Goal: Obtain resource: Download file/media

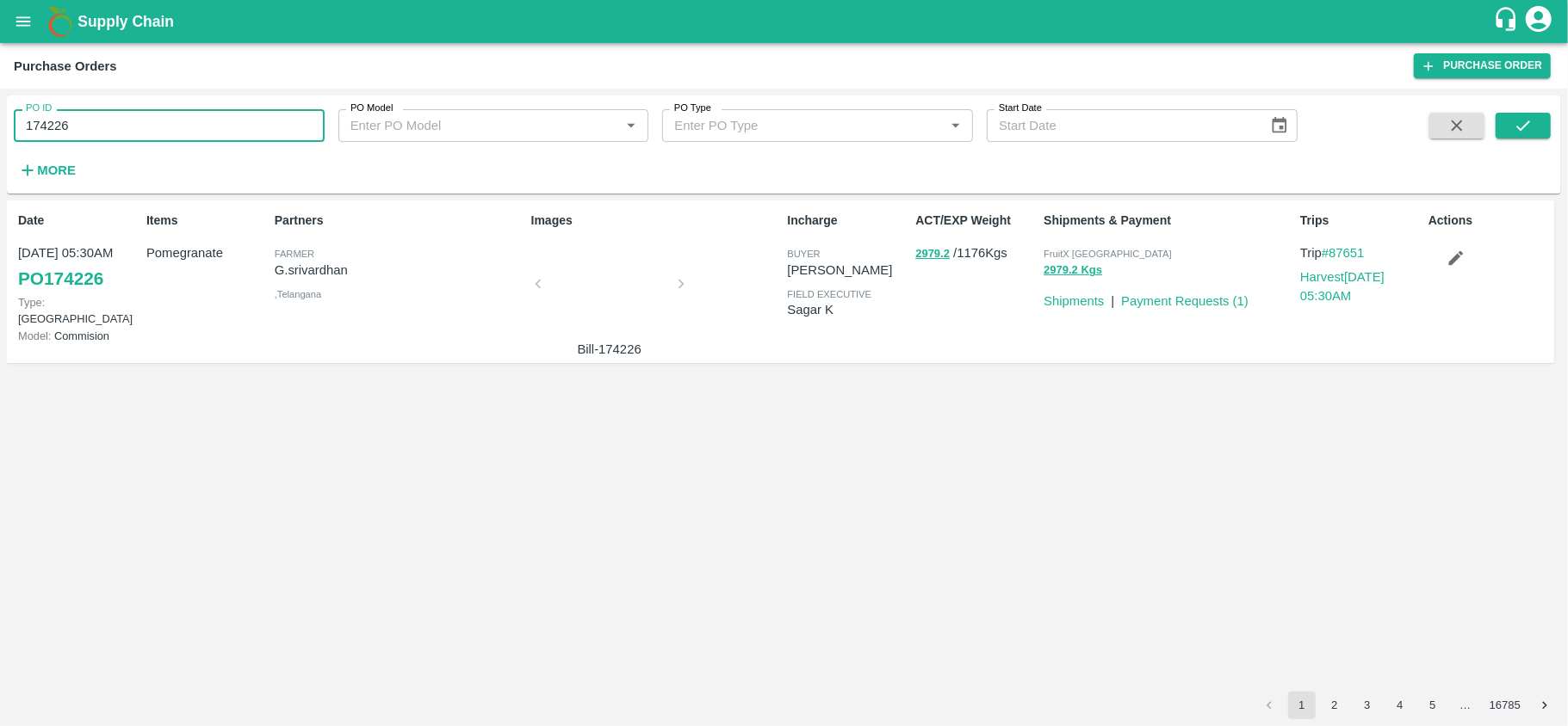
click at [160, 133] on input "174226" at bounding box center [169, 126] width 311 height 33
paste input "text"
type input "160313"
click at [1519, 121] on icon "submit" at bounding box center [1524, 126] width 19 height 19
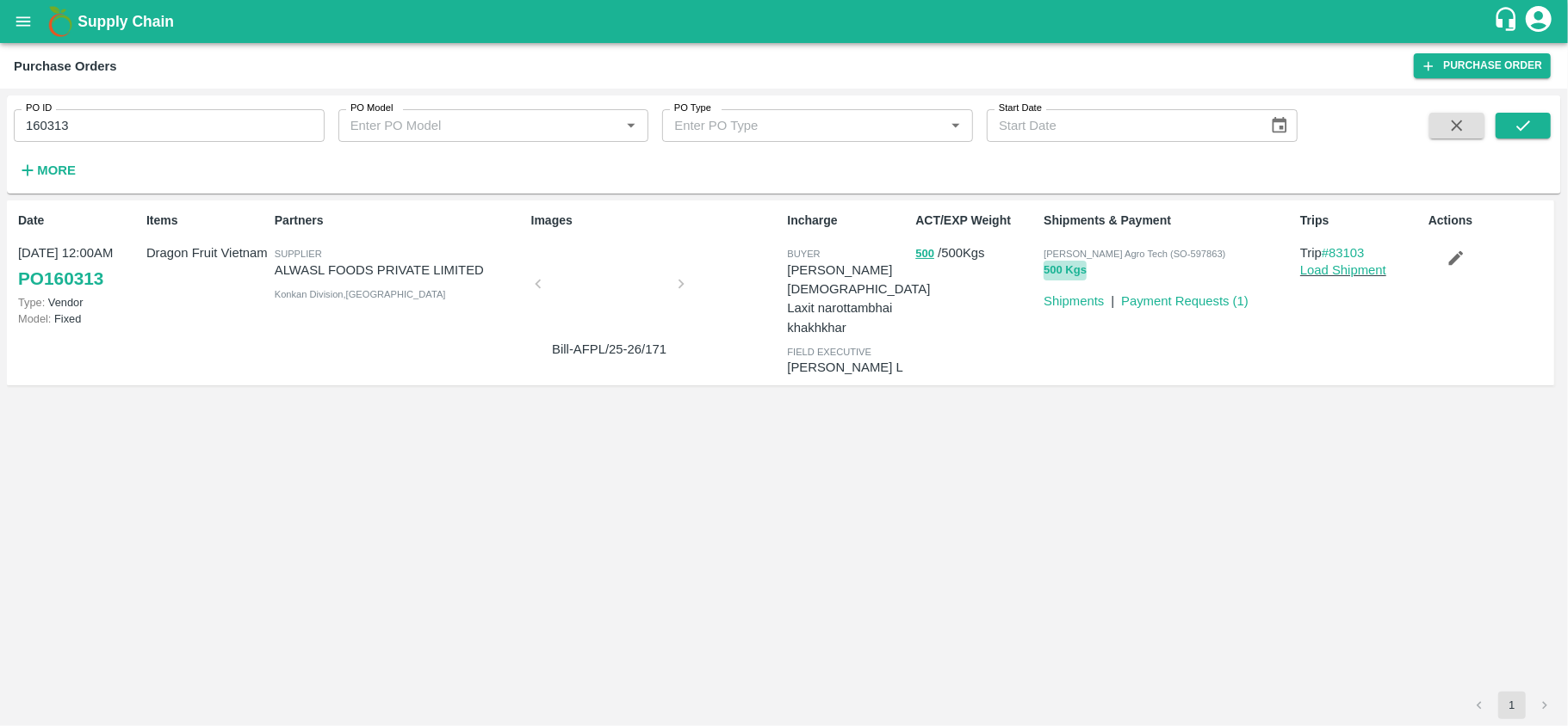
click at [1052, 274] on button "500 Kgs" at bounding box center [1065, 271] width 43 height 20
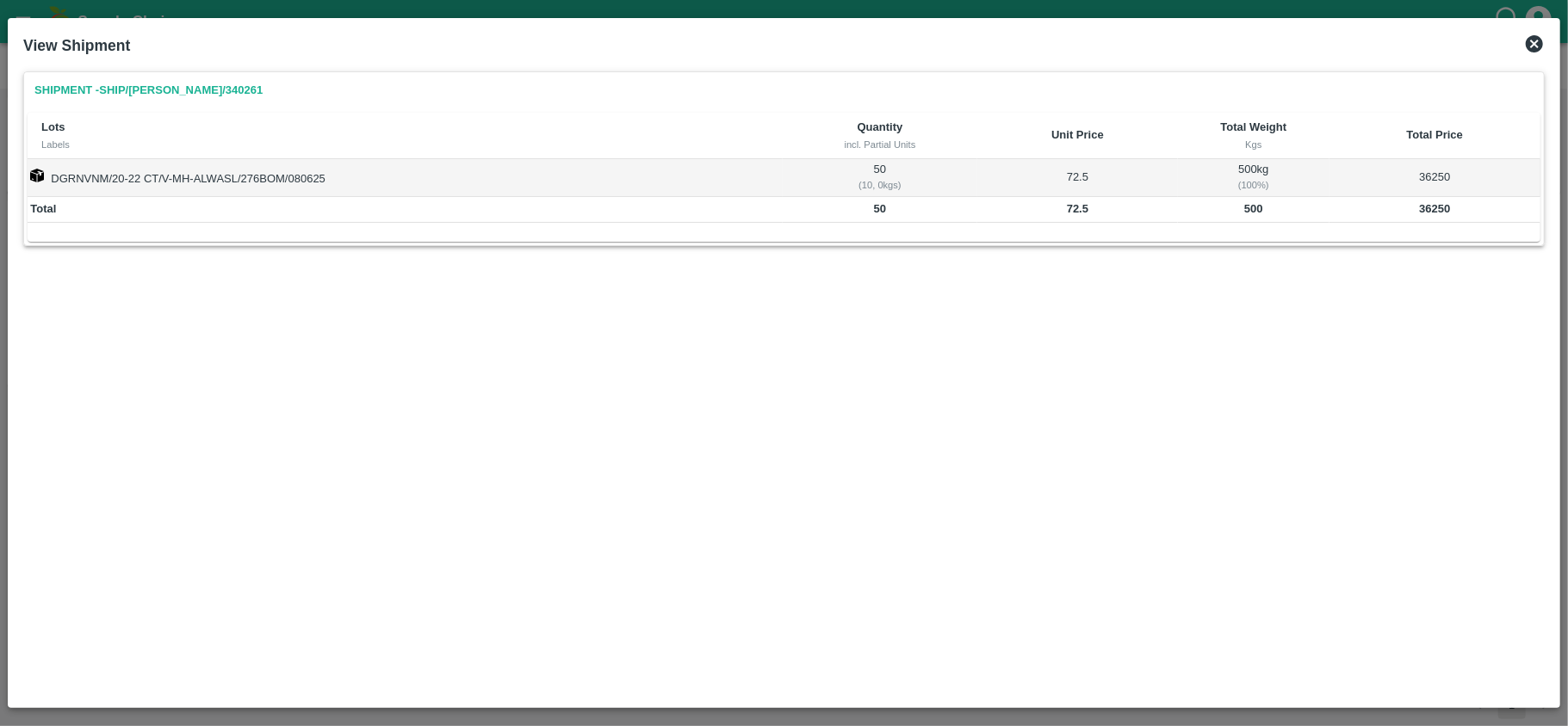
click at [1532, 41] on icon at bounding box center [1534, 44] width 21 height 21
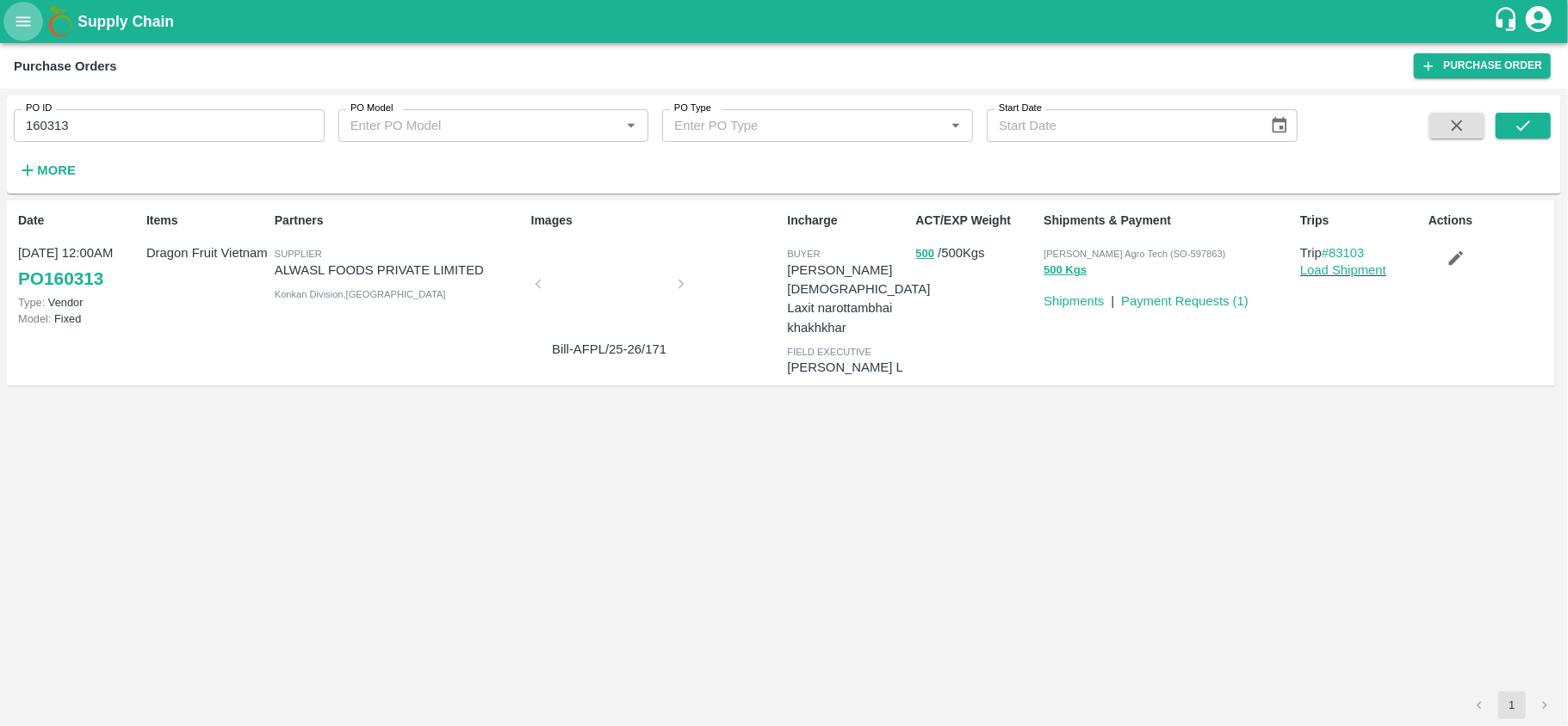
click at [19, 17] on icon "open drawer" at bounding box center [23, 21] width 14 height 10
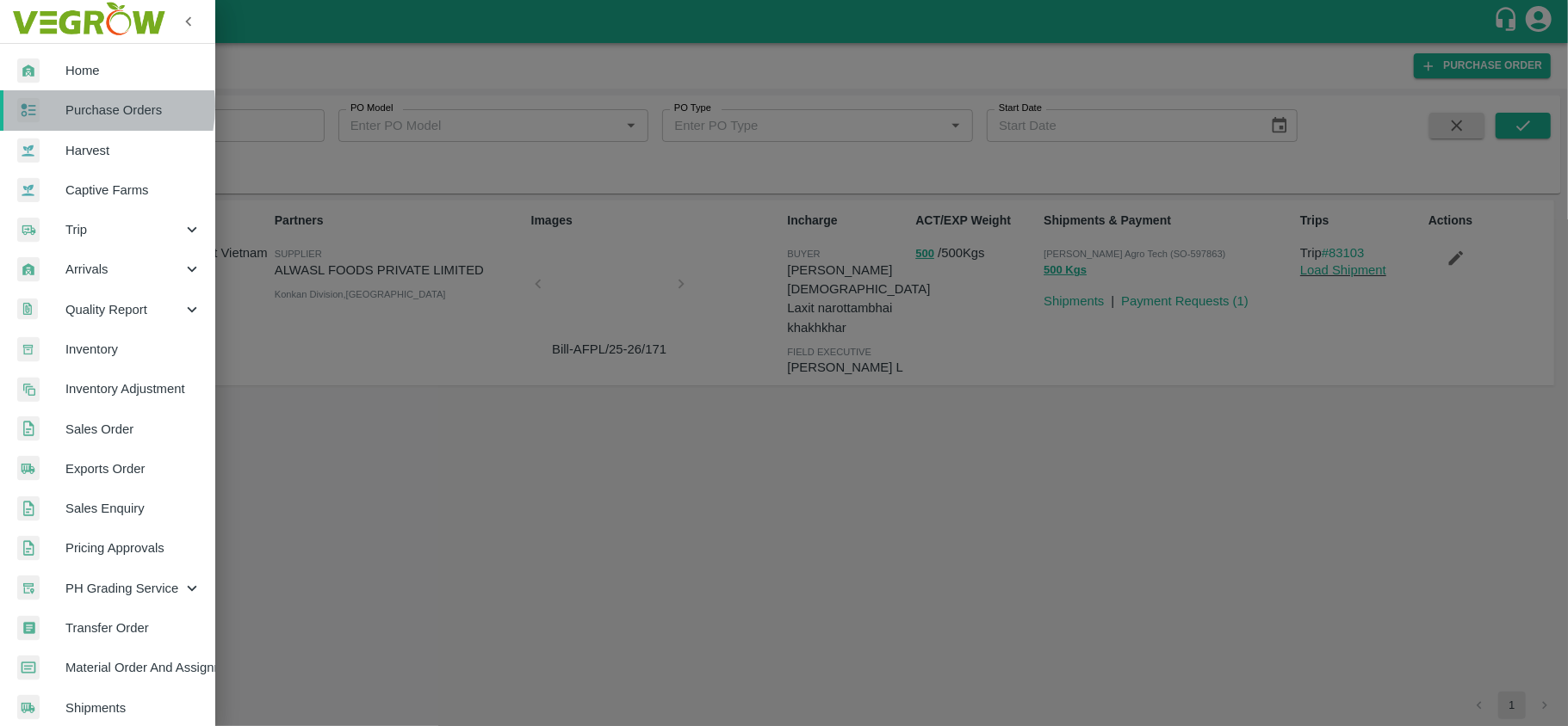
click at [78, 107] on span "Purchase Orders" at bounding box center [134, 110] width 136 height 19
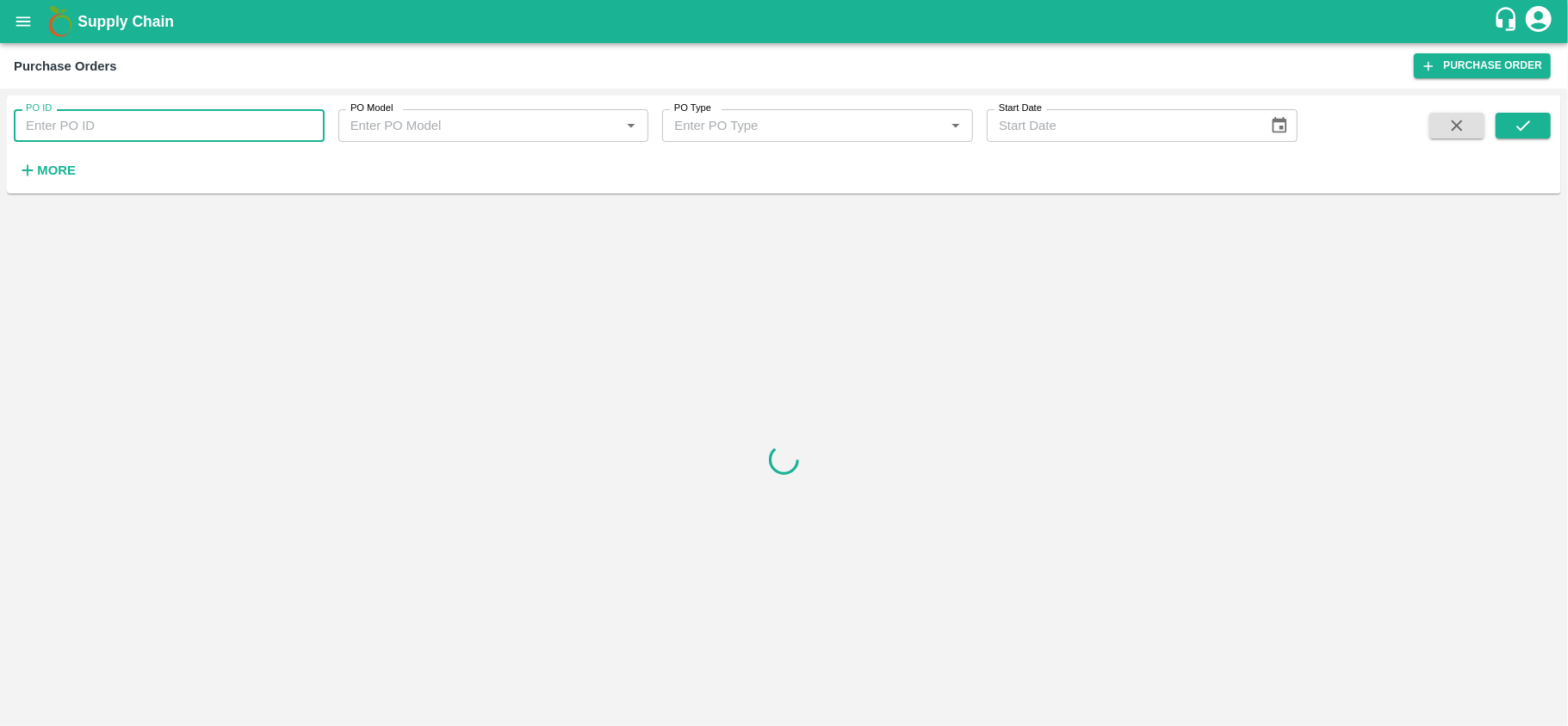
click at [152, 122] on input "PO ID" at bounding box center [169, 126] width 311 height 33
paste input "162187"
type input "162187"
click at [1519, 122] on icon "submit" at bounding box center [1524, 126] width 19 height 19
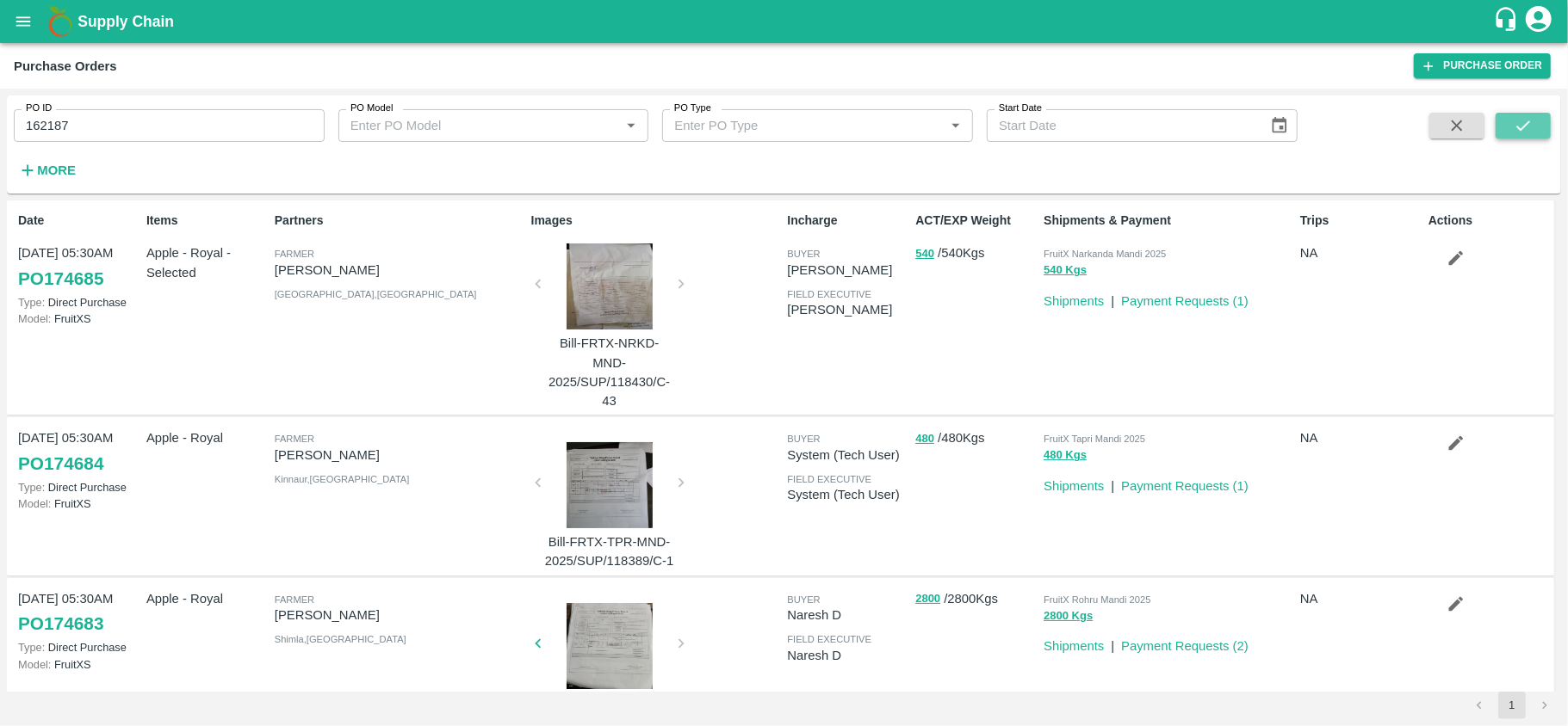
click at [1533, 132] on button "submit" at bounding box center [1523, 125] width 55 height 26
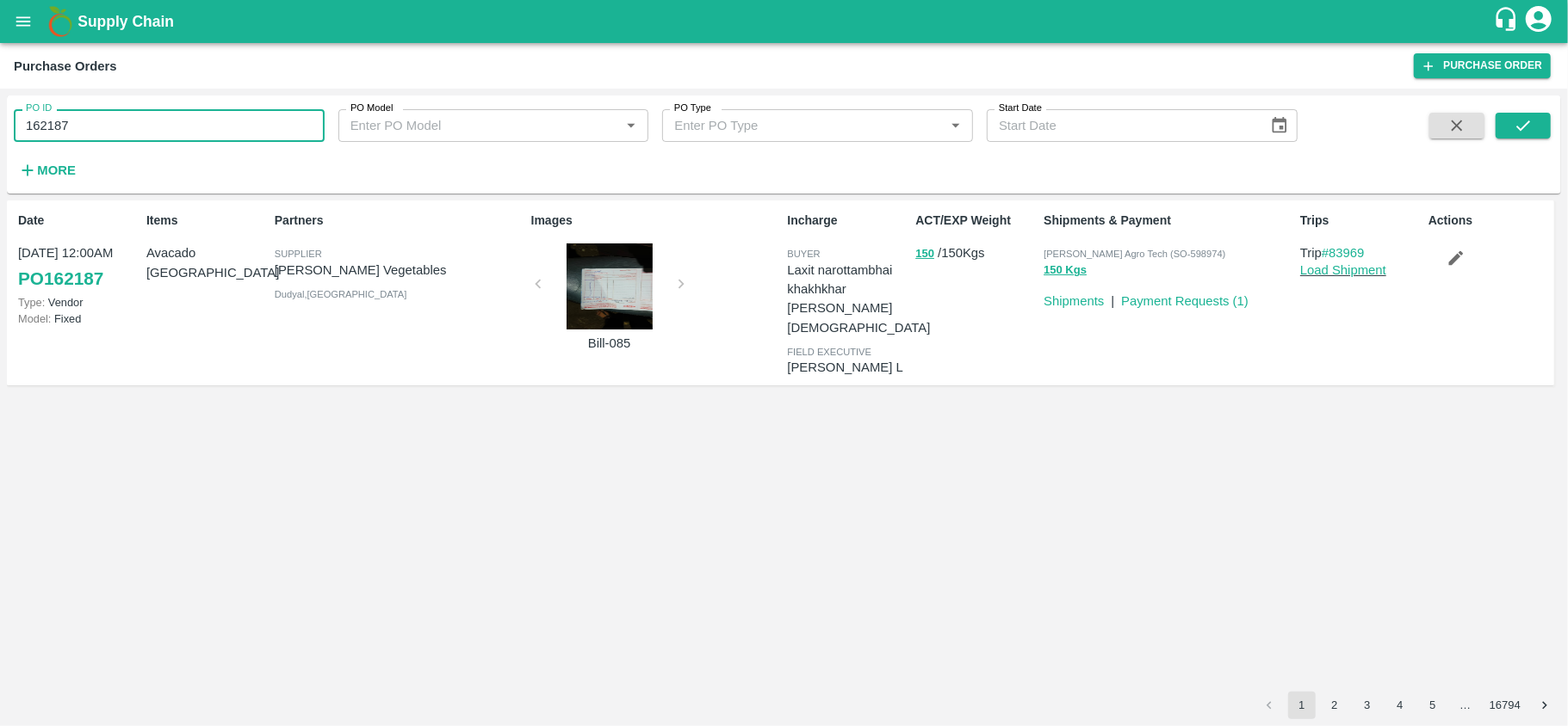
click at [112, 134] on input "162187" at bounding box center [169, 126] width 311 height 33
paste input "text"
type input "161540"
click at [1536, 128] on button "submit" at bounding box center [1523, 125] width 55 height 26
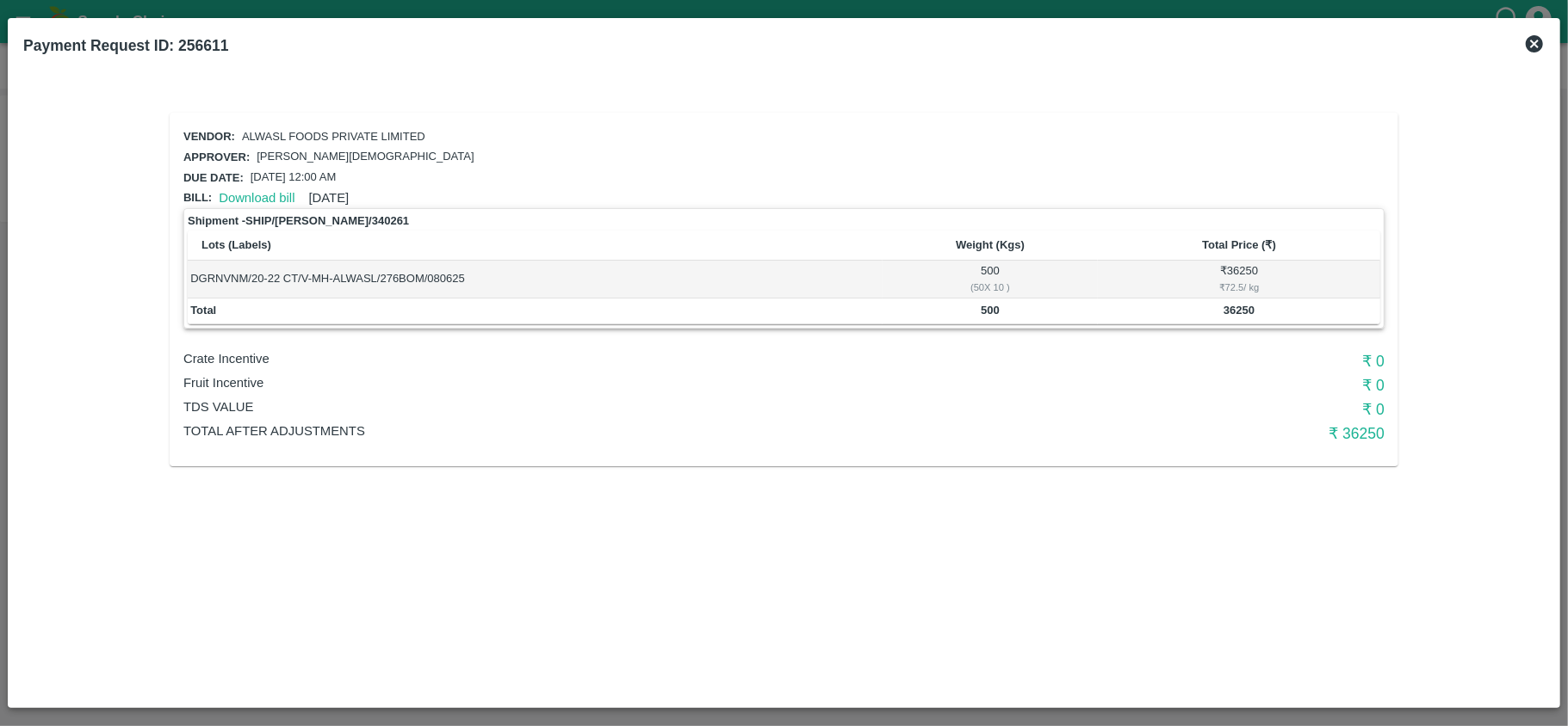
click at [257, 184] on div "Download bill 09 Jun 2025" at bounding box center [280, 194] width 137 height 26
click at [256, 191] on link "Download bill" at bounding box center [257, 198] width 76 height 13
click at [255, 193] on link "Download bill" at bounding box center [257, 198] width 76 height 13
click at [280, 133] on p "[PERSON_NAME] Vegetables" at bounding box center [317, 136] width 151 height 16
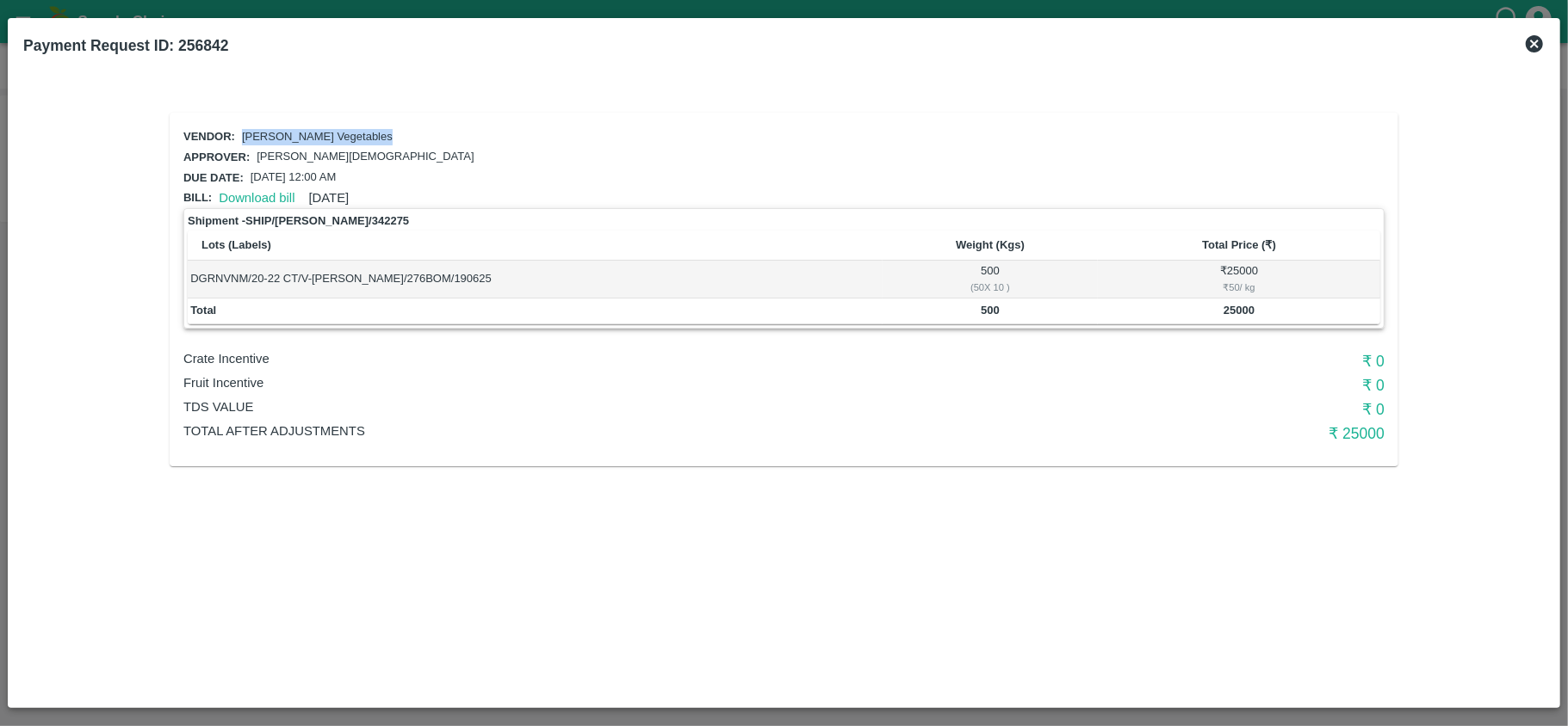
click at [280, 133] on p "[PERSON_NAME] Vegetables" at bounding box center [317, 136] width 151 height 16
copy p "[PERSON_NAME] Vegetables"
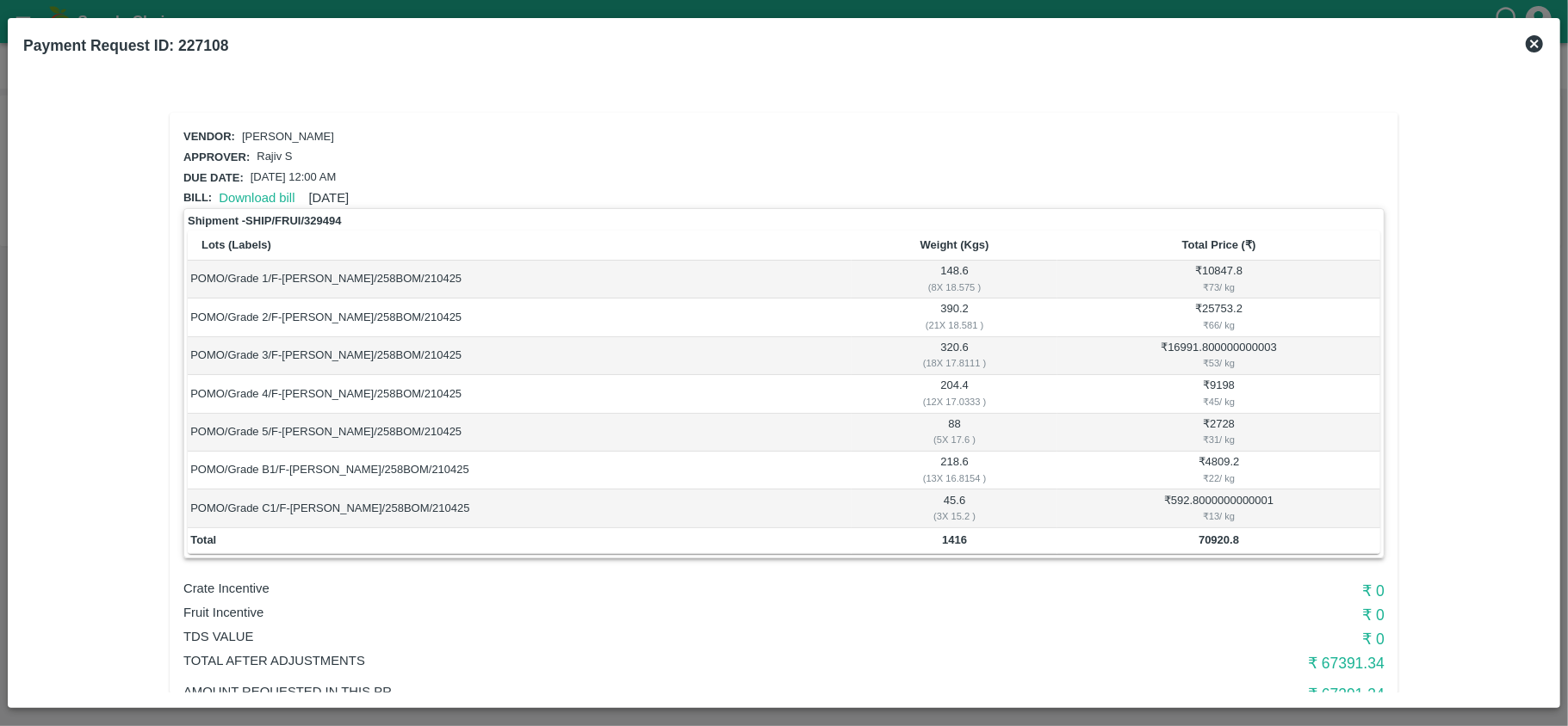
click at [1530, 43] on icon at bounding box center [1534, 44] width 17 height 17
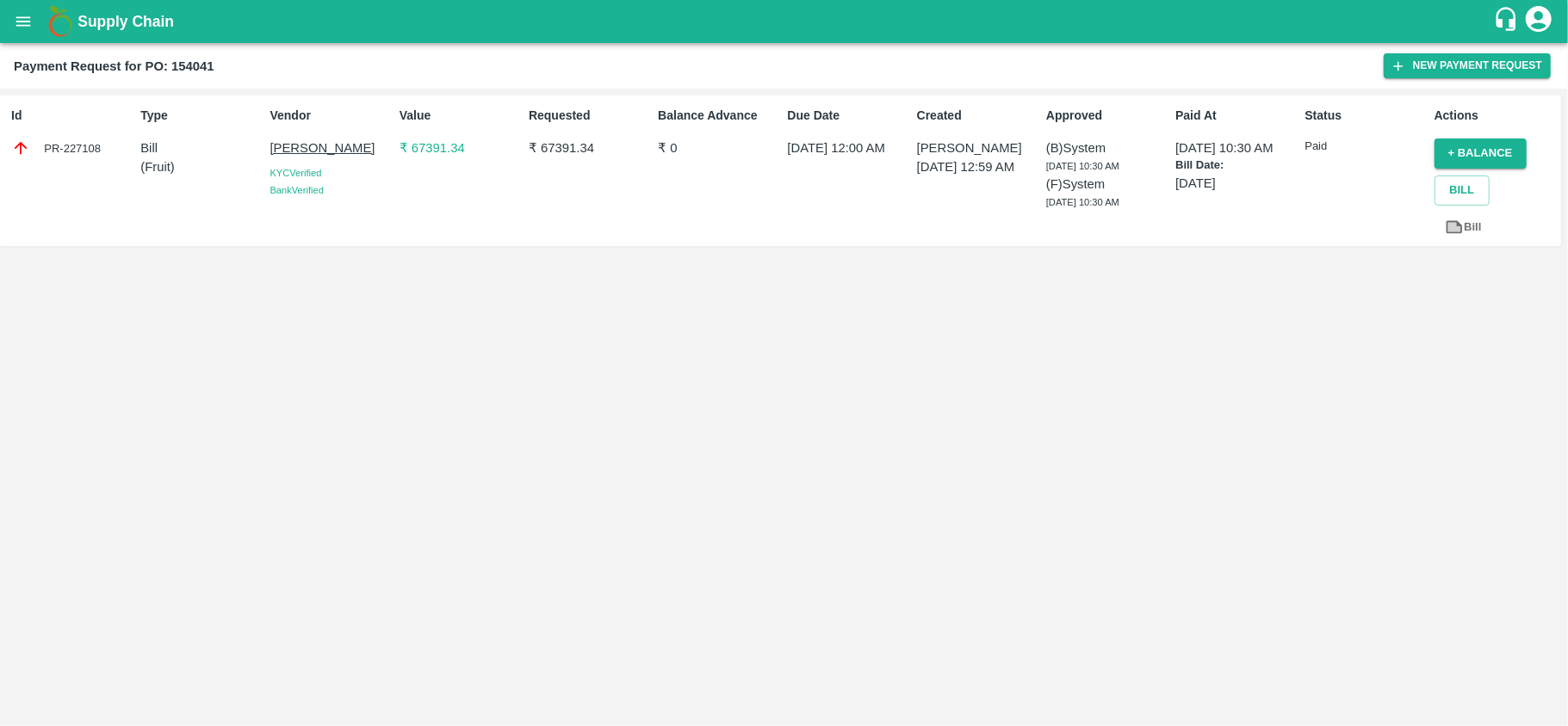
click at [35, 21] on button "open drawer" at bounding box center [23, 21] width 39 height 39
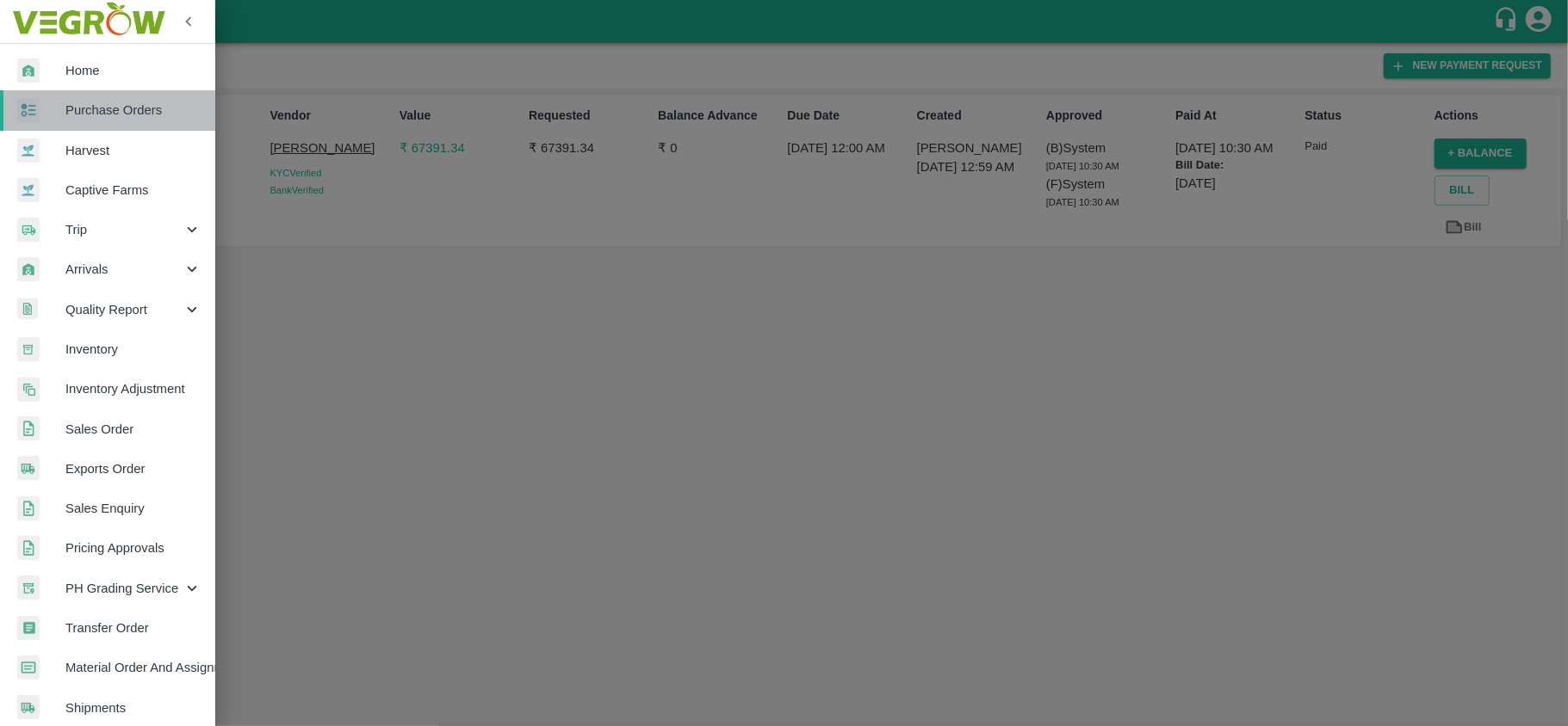
click at [133, 121] on link "Purchase Orders" at bounding box center [108, 109] width 215 height 39
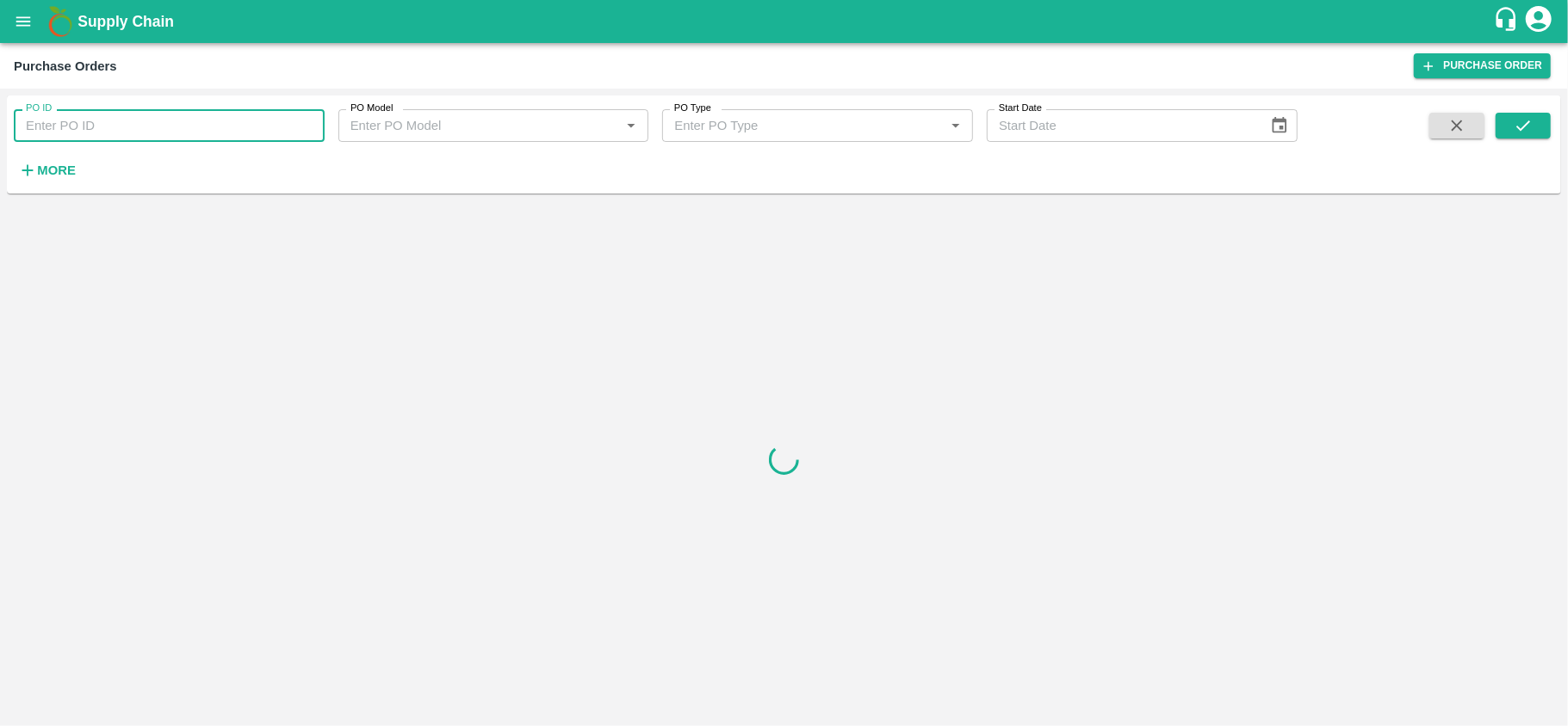
click at [131, 115] on input "PO ID" at bounding box center [169, 126] width 311 height 33
paste input "174203"
click at [1508, 117] on button "submit" at bounding box center [1523, 125] width 55 height 26
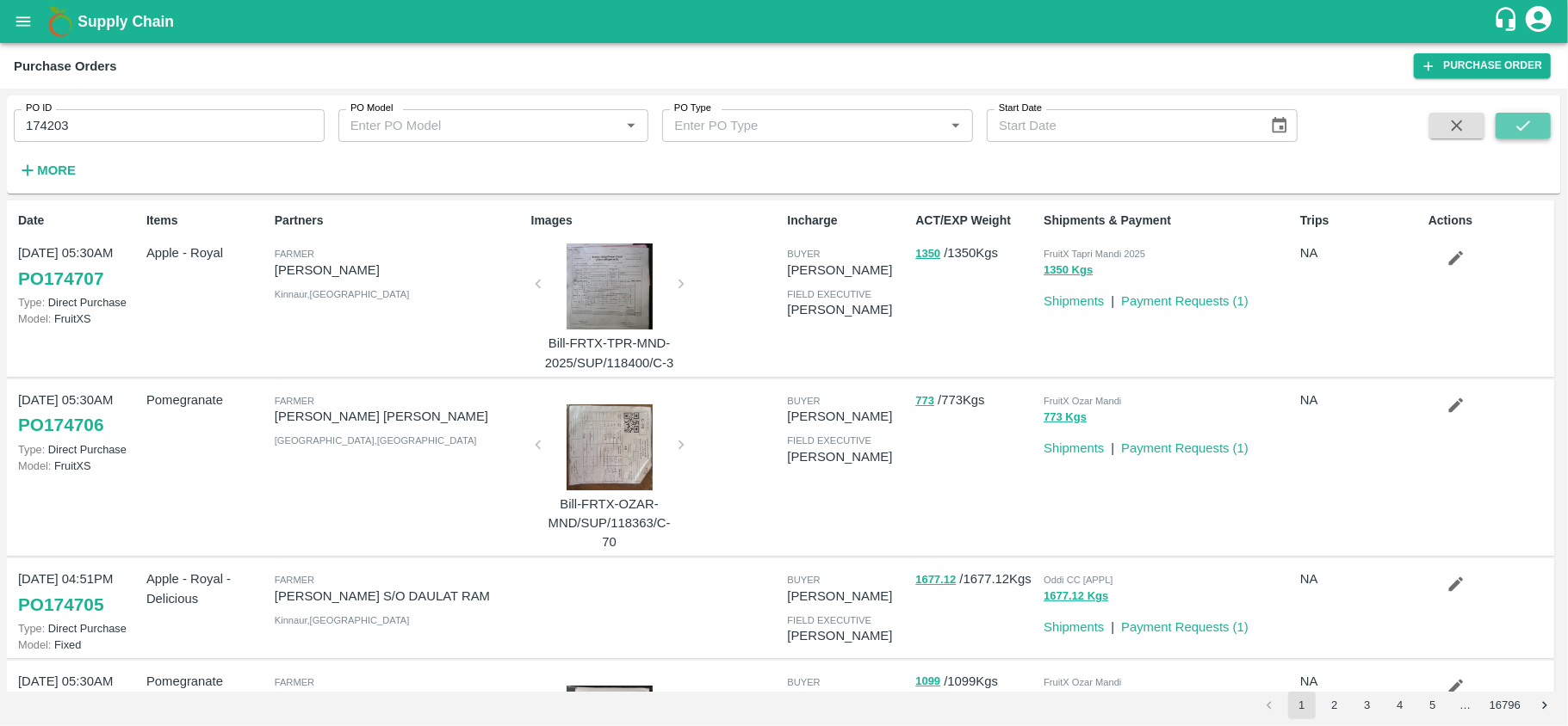
click at [1516, 135] on icon "submit" at bounding box center [1524, 126] width 19 height 19
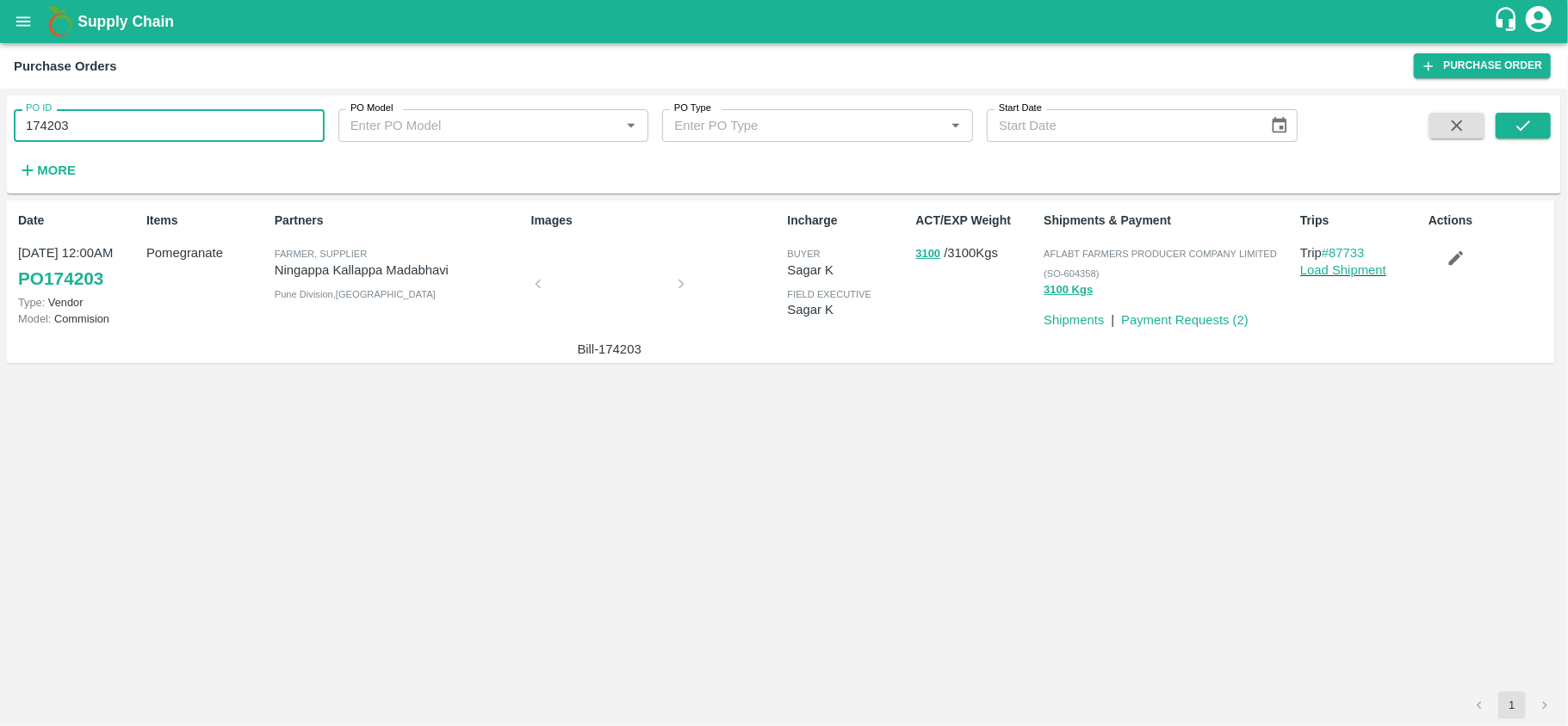
click at [191, 115] on input "174203" at bounding box center [169, 126] width 311 height 33
paste input "text"
click at [1536, 122] on button "submit" at bounding box center [1523, 125] width 55 height 26
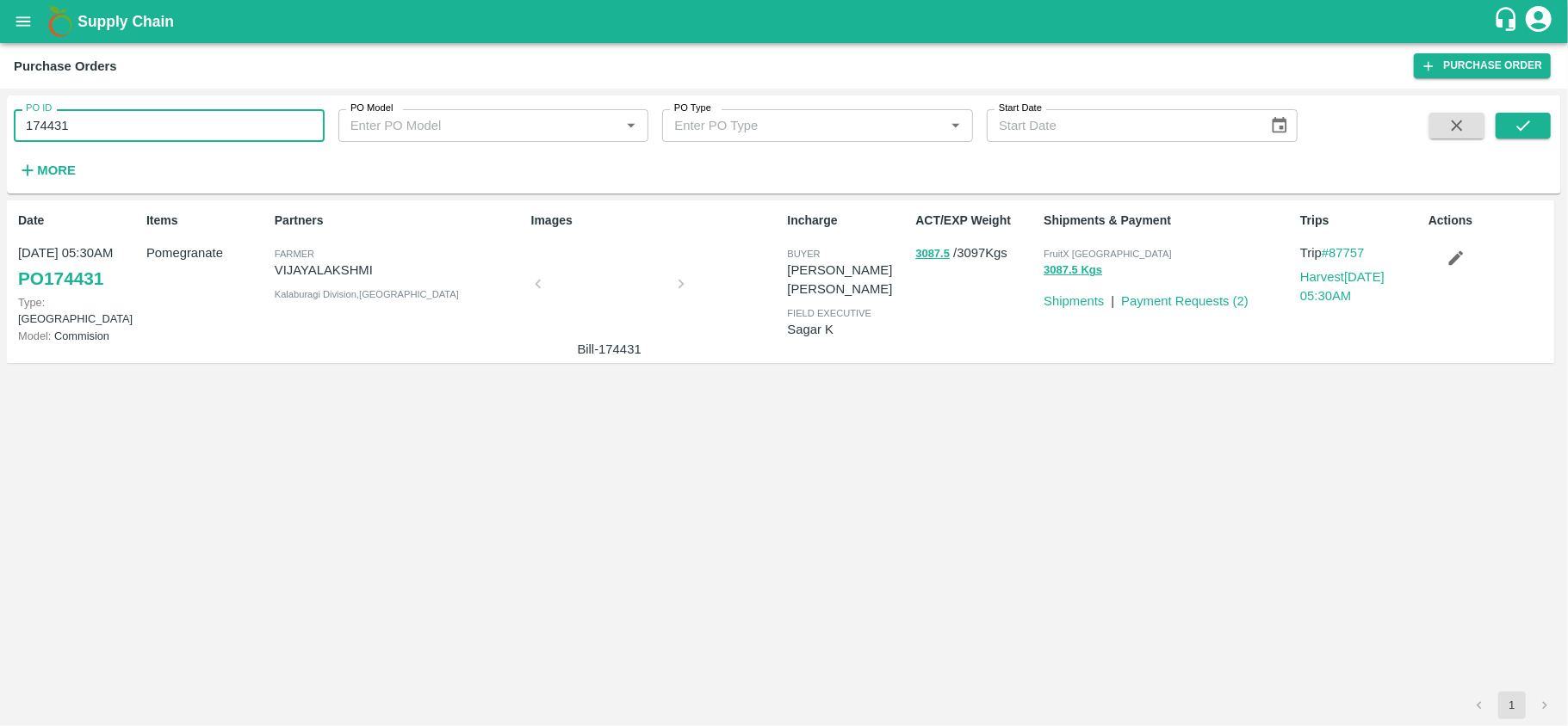
click at [208, 133] on input "174431" at bounding box center [169, 126] width 311 height 33
paste input "text"
type input "173790"
click at [1532, 136] on button "submit" at bounding box center [1523, 125] width 55 height 26
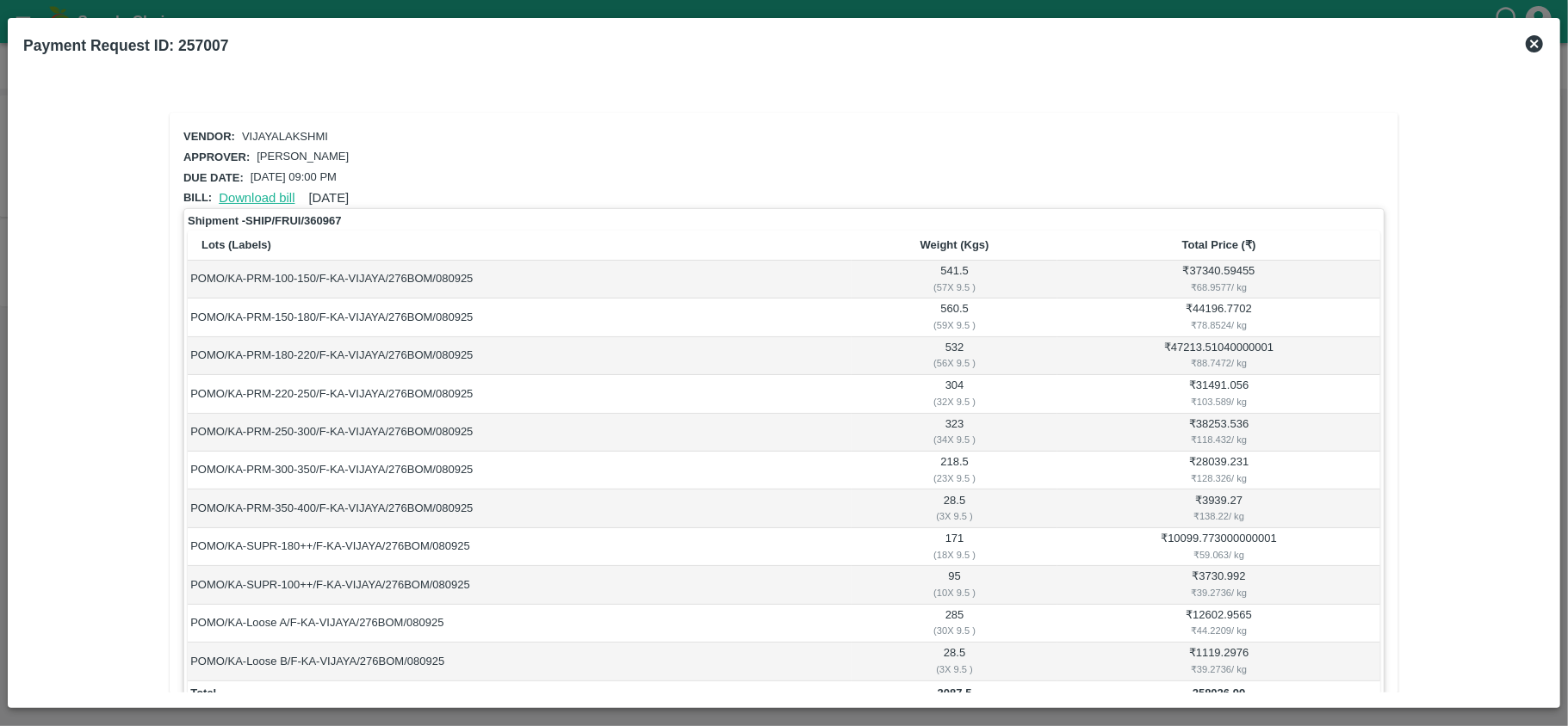
click at [265, 194] on link "Download bill" at bounding box center [257, 198] width 76 height 13
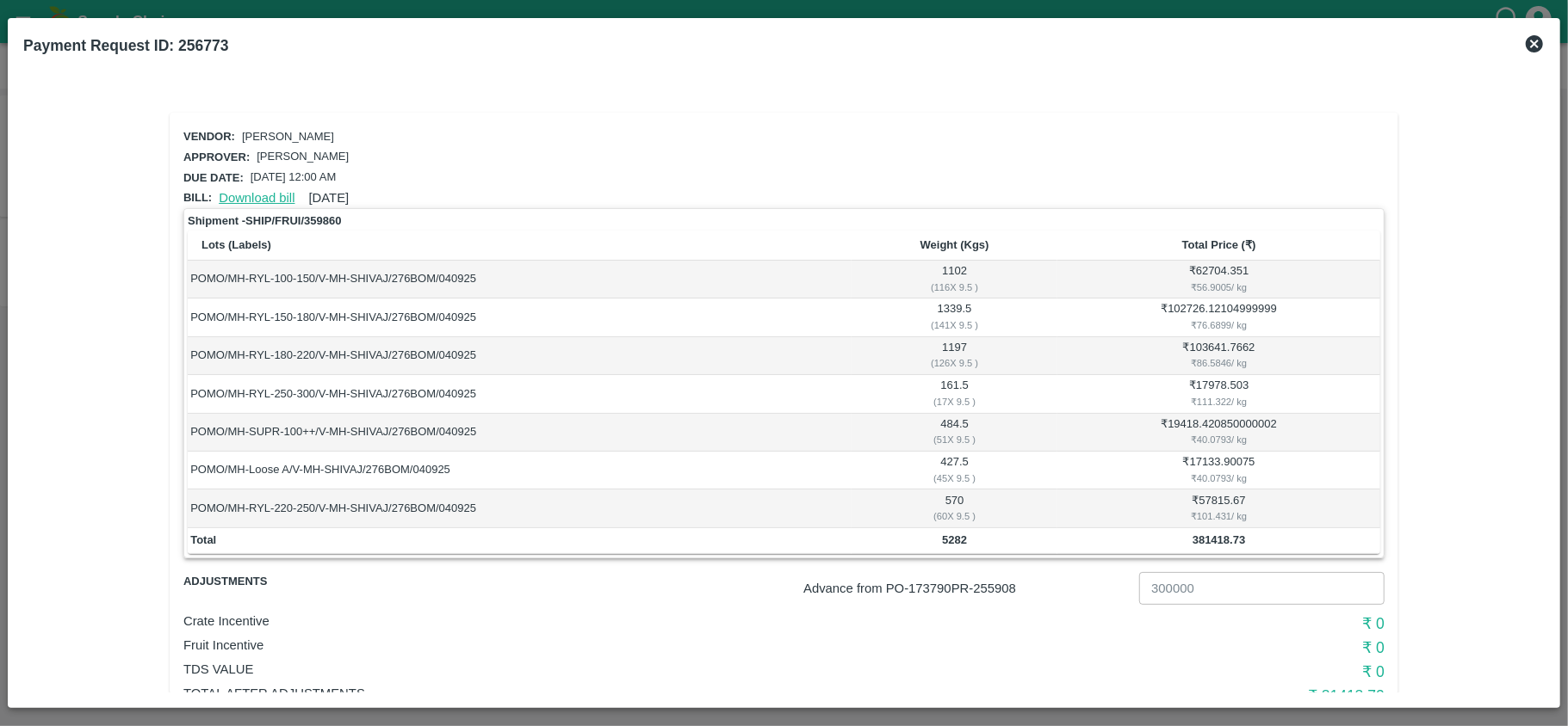
click at [220, 197] on link "Download bill" at bounding box center [257, 198] width 76 height 13
